Goal: Task Accomplishment & Management: Manage account settings

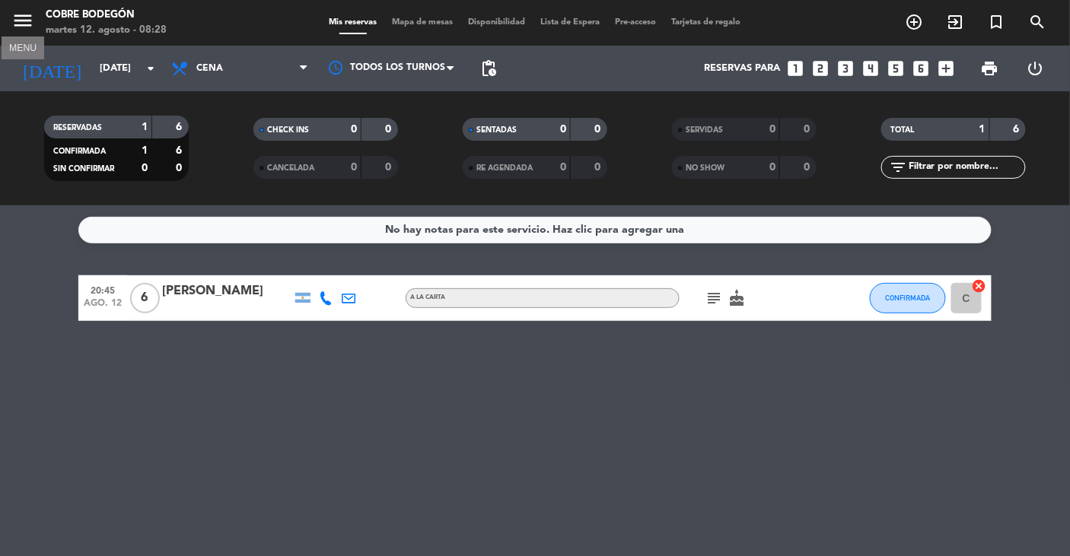
click at [11, 26] on icon "menu" at bounding box center [22, 20] width 23 height 23
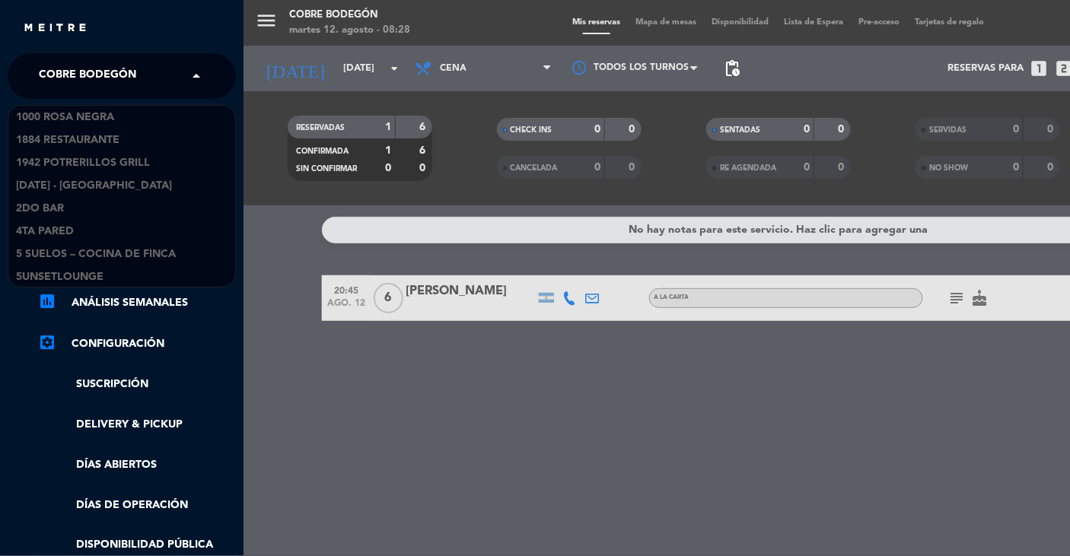
click at [79, 65] on span "Cobre Bodegón" at bounding box center [87, 76] width 97 height 32
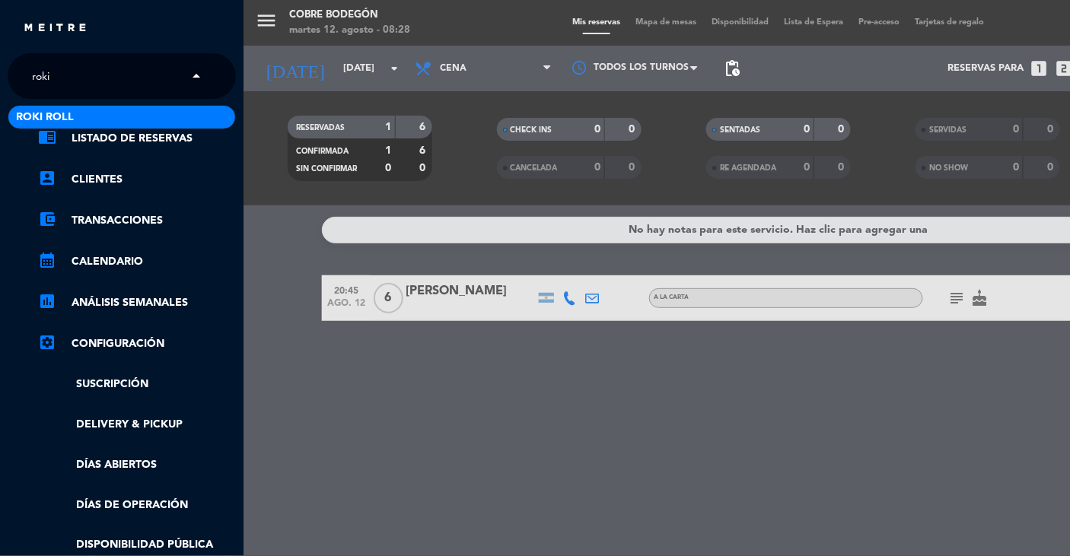
type input "roki"
click at [59, 107] on div "Roki Roll" at bounding box center [121, 117] width 227 height 23
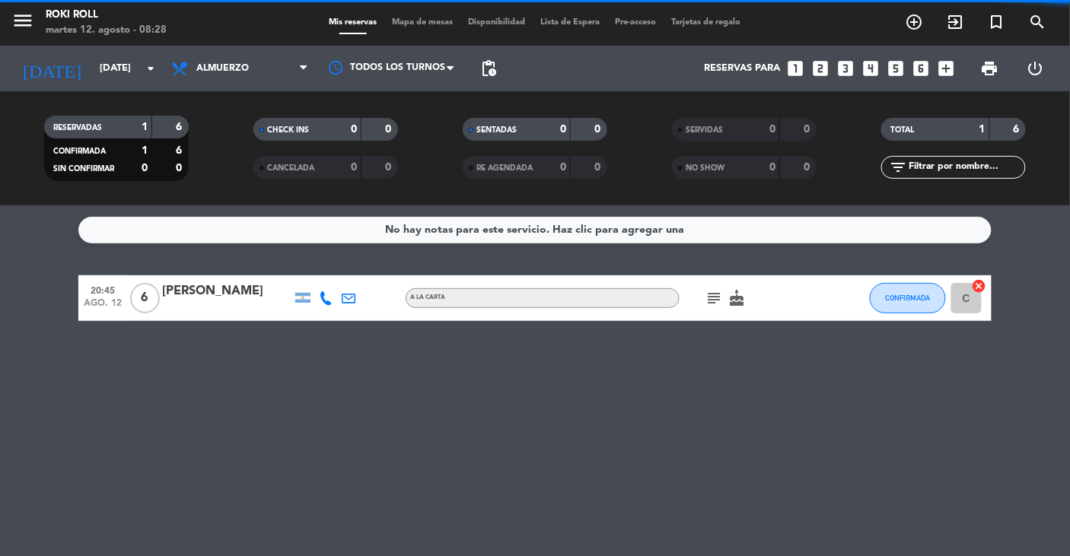
click at [10, 19] on div "menu Roki Roll martes 12. agosto - 08:28" at bounding box center [134, 23] width 268 height 36
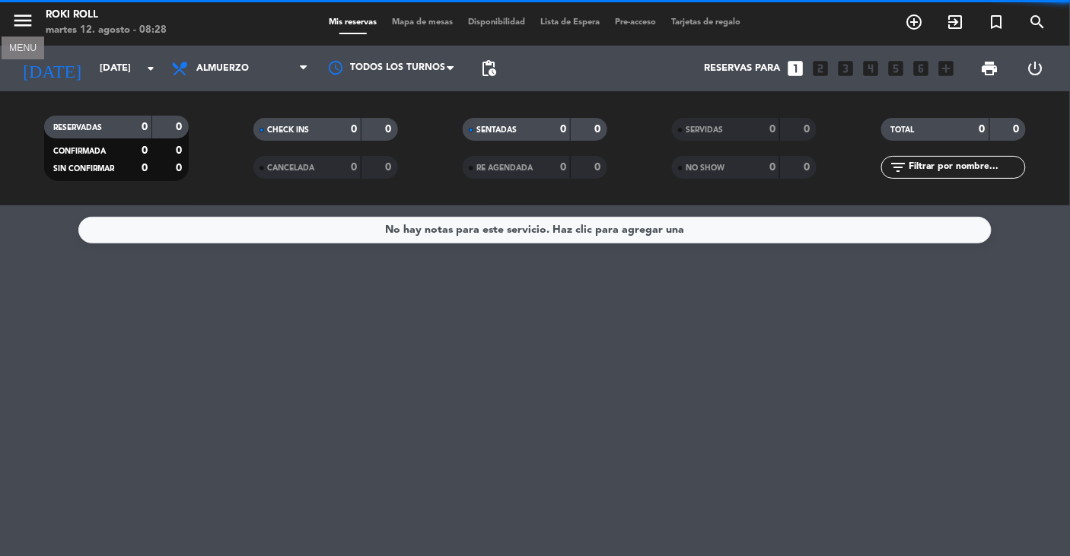
click at [25, 14] on icon "menu" at bounding box center [22, 20] width 23 height 23
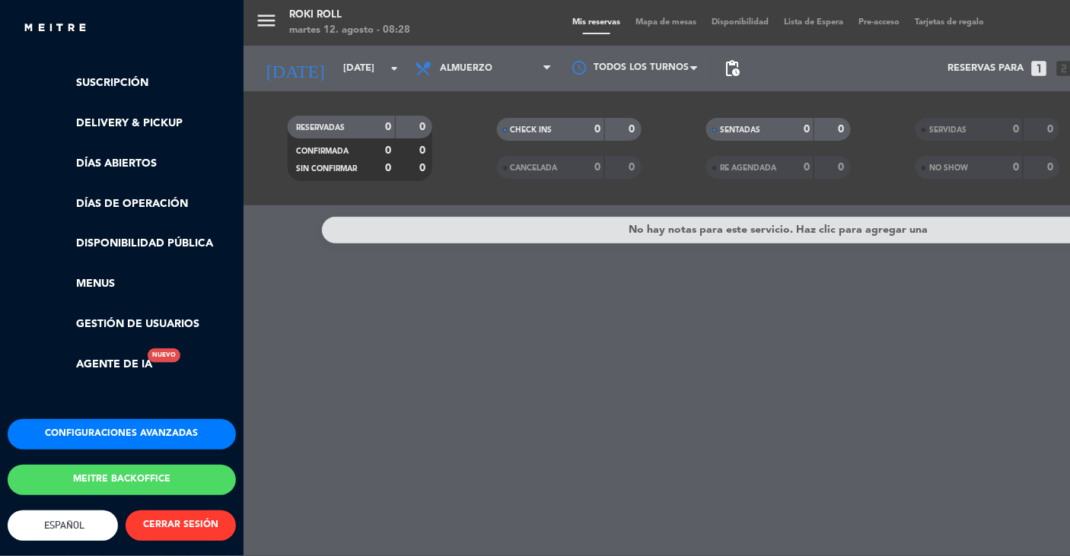
scroll to position [314, 0]
click at [132, 419] on button "Configuraciones avanzadas" at bounding box center [122, 434] width 228 height 30
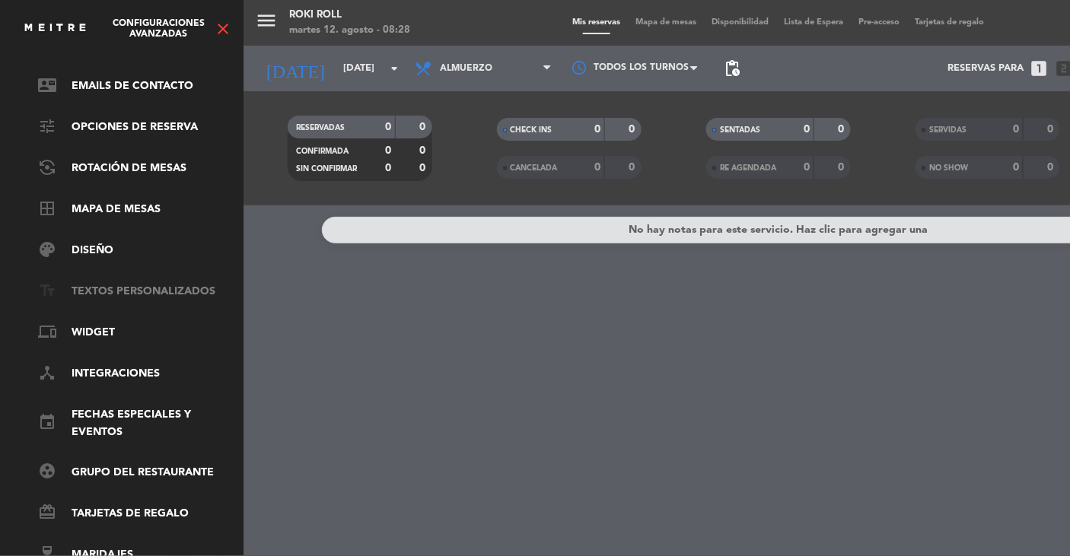
scroll to position [0, 0]
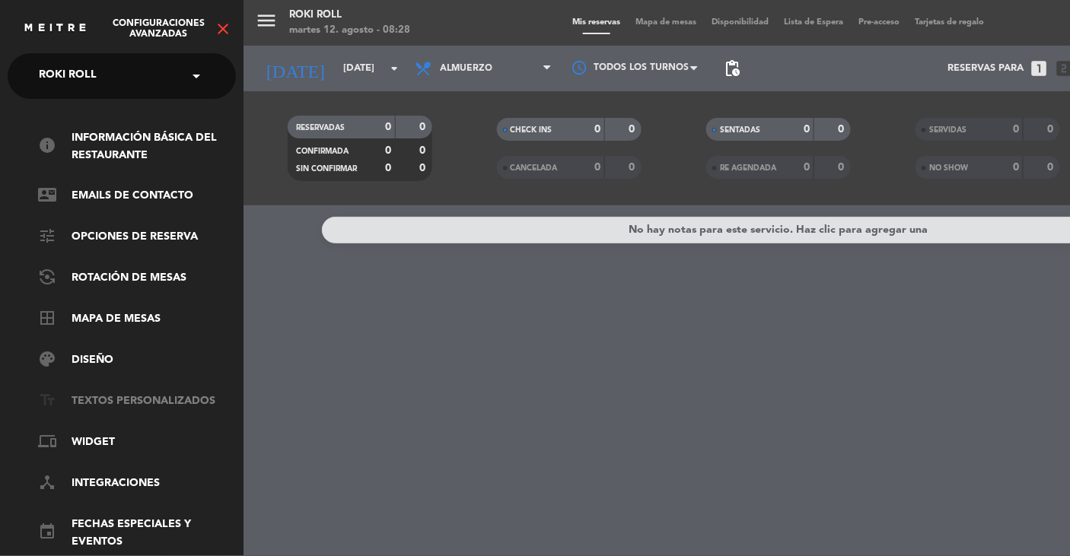
click at [103, 399] on link "text_fields Textos Personalizados" at bounding box center [137, 402] width 198 height 18
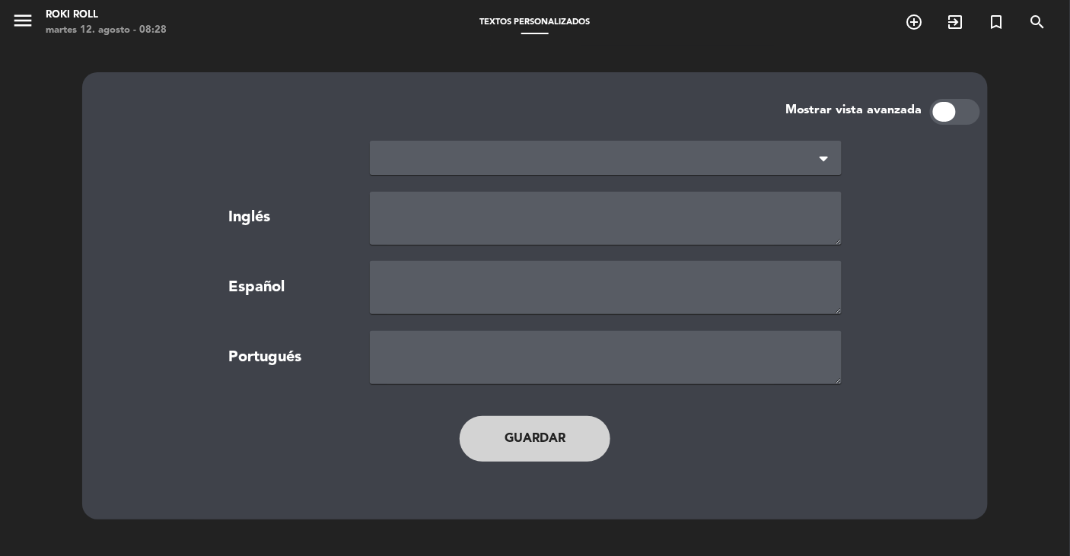
type textarea "TERMS AND CONDITIONS"
type textarea "TÉRMINOS Y CONDICIONES"
type textarea "TERMOS E CONDIÇÕES"
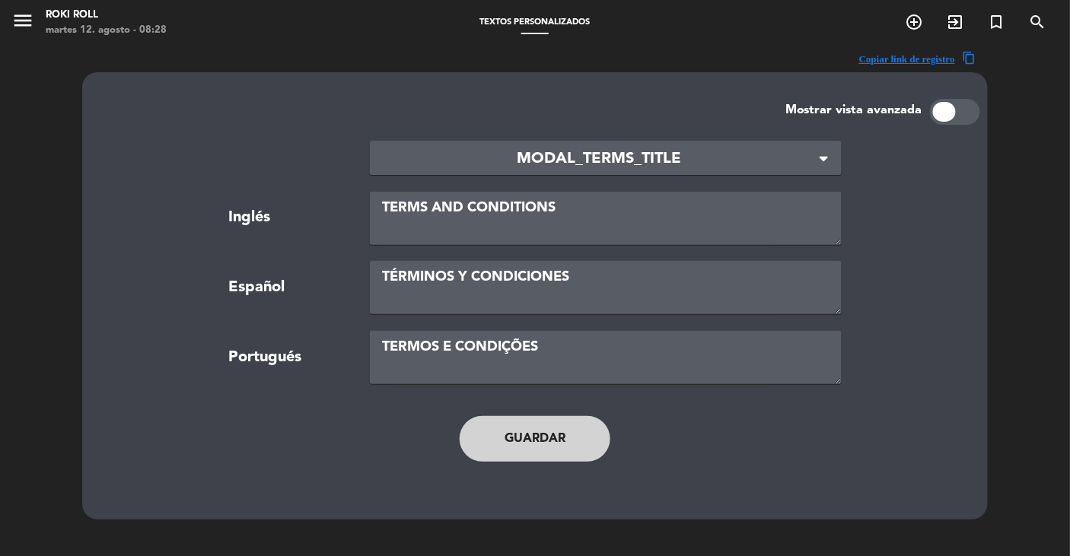
click at [480, 163] on span "MODAL_TERMS_TITLE" at bounding box center [599, 159] width 435 height 25
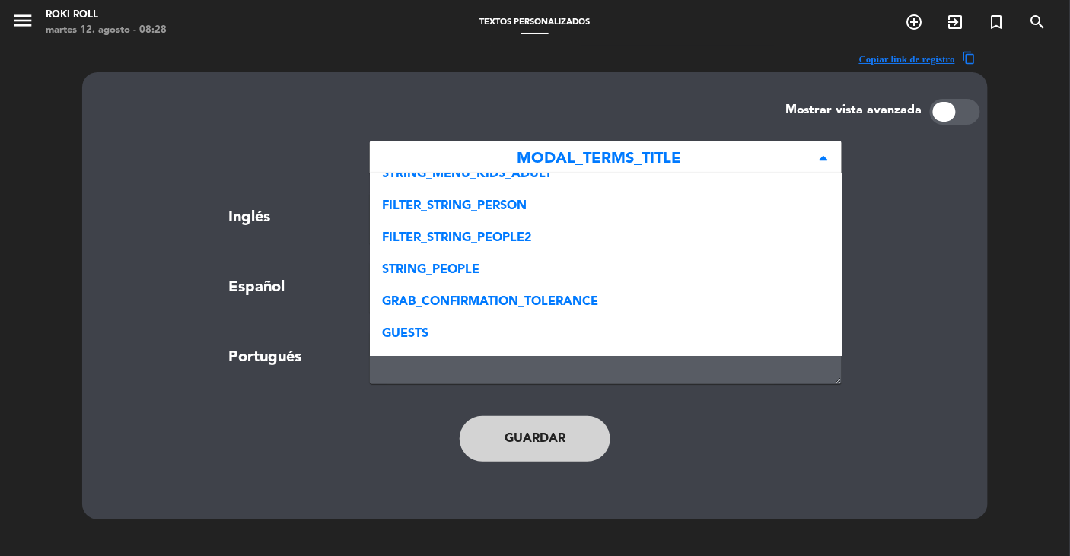
scroll to position [618, 0]
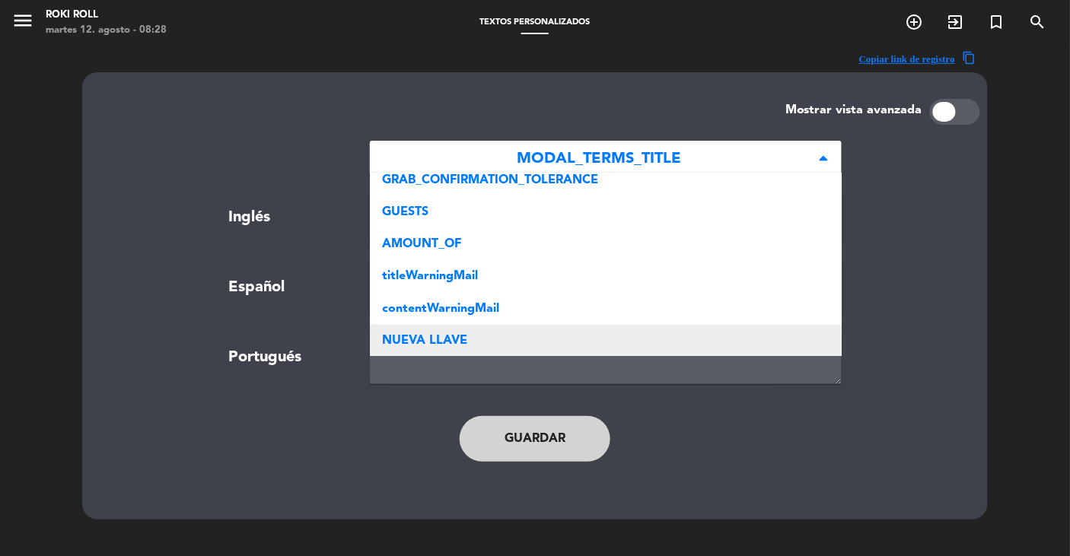
click at [436, 335] on span "NUEVA LLAVE" at bounding box center [424, 341] width 85 height 12
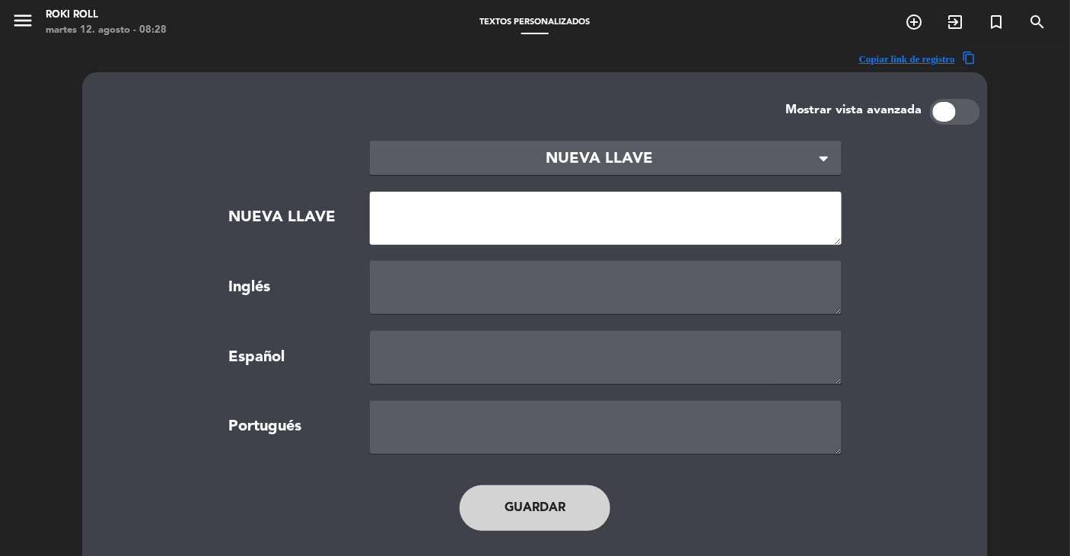
click at [425, 215] on textarea at bounding box center [606, 218] width 472 height 53
